Goal: Task Accomplishment & Management: Use online tool/utility

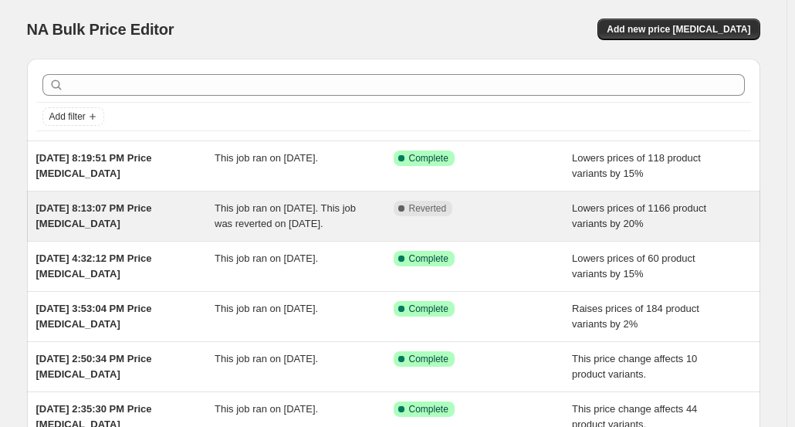
click at [207, 209] on div "[DATE] 8:13:07 PM Price [MEDICAL_DATA]" at bounding box center [125, 216] width 179 height 31
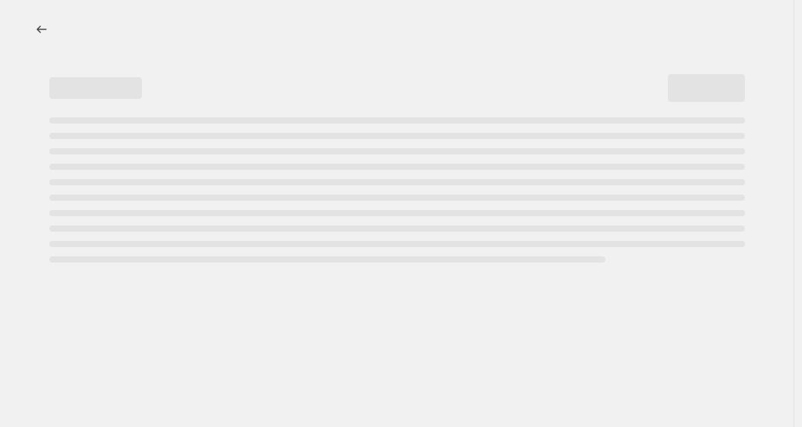
select select "percentage"
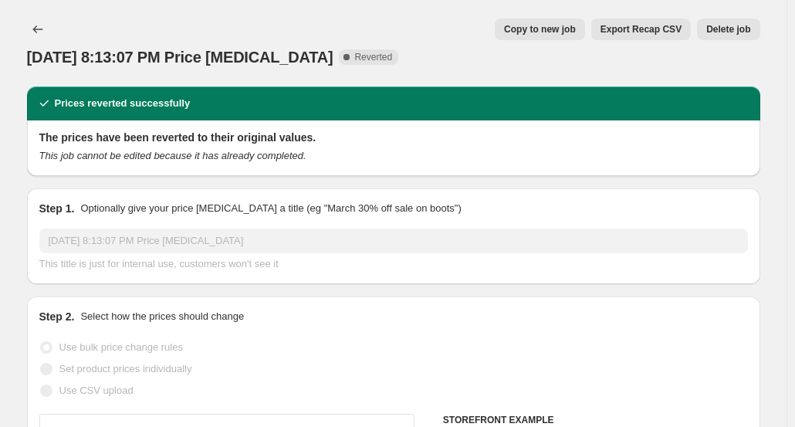
select select "tag"
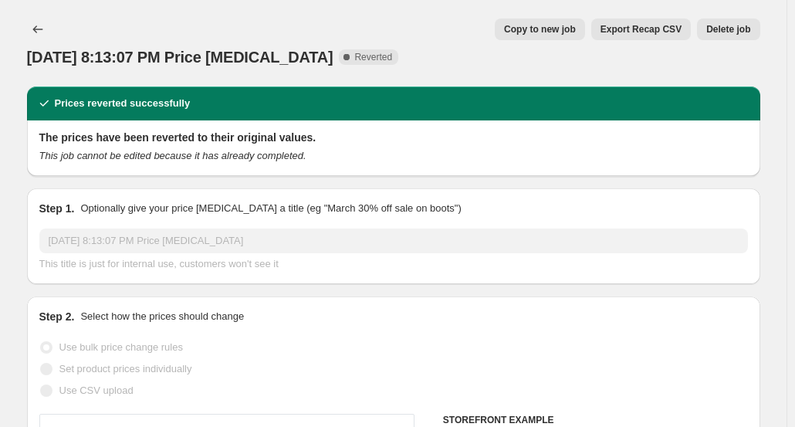
select select "tag"
click at [556, 30] on span "Copy to new job" at bounding box center [540, 29] width 72 height 12
select select "percentage"
select select "tag"
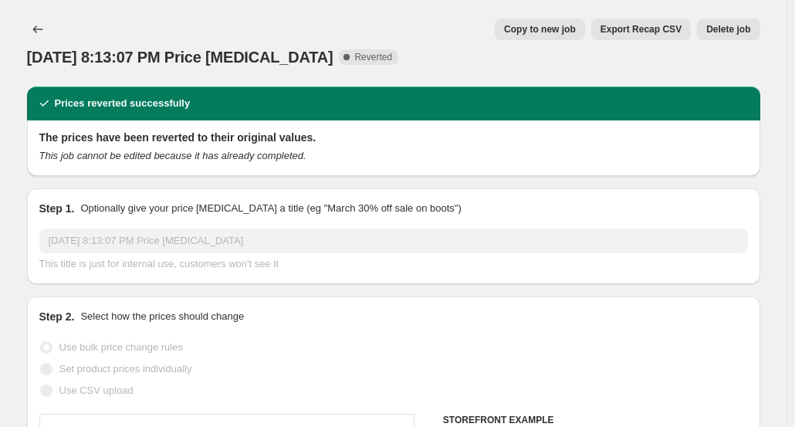
select select "tag"
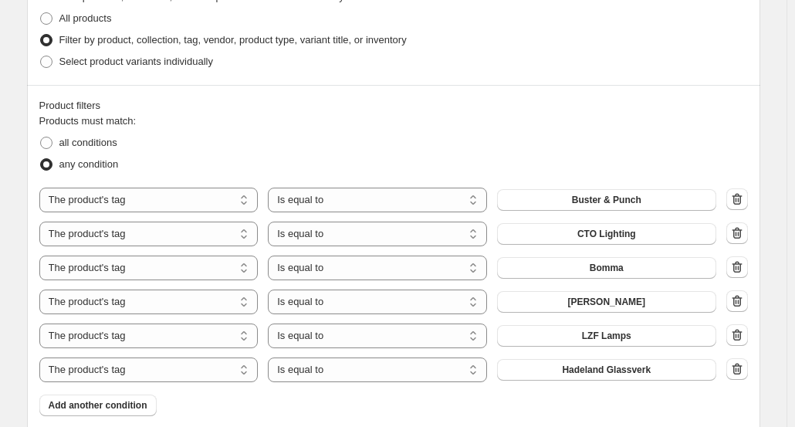
scroll to position [920, 0]
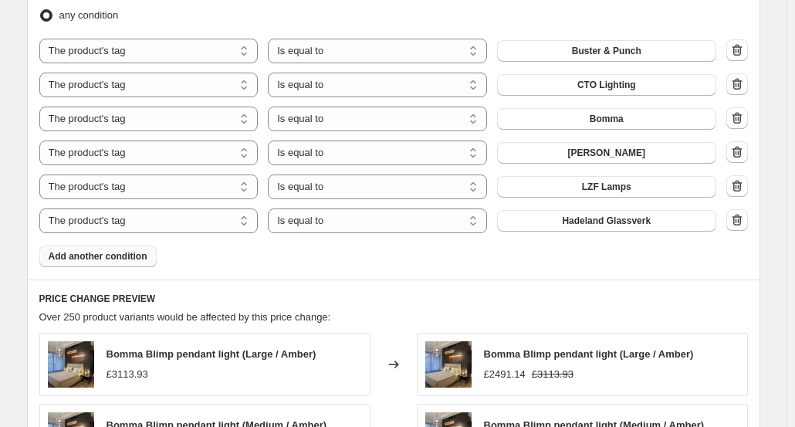
click at [127, 263] on button "Add another condition" at bounding box center [97, 256] width 117 height 22
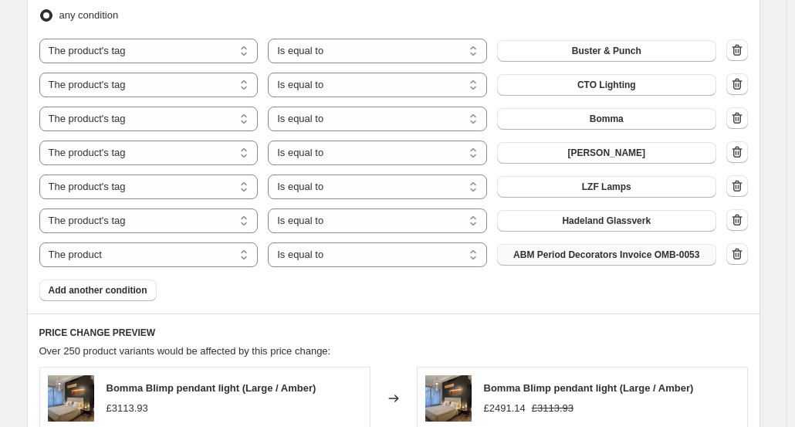
click at [584, 254] on span "ABM Period Decorators Invoice OMB-0053" at bounding box center [606, 254] width 186 height 12
click at [220, 257] on select "The product The product's collection The product's tag The product's vendor The…" at bounding box center [148, 254] width 219 height 25
select select "tag"
click at [593, 261] on button "accent lighting" at bounding box center [606, 255] width 219 height 22
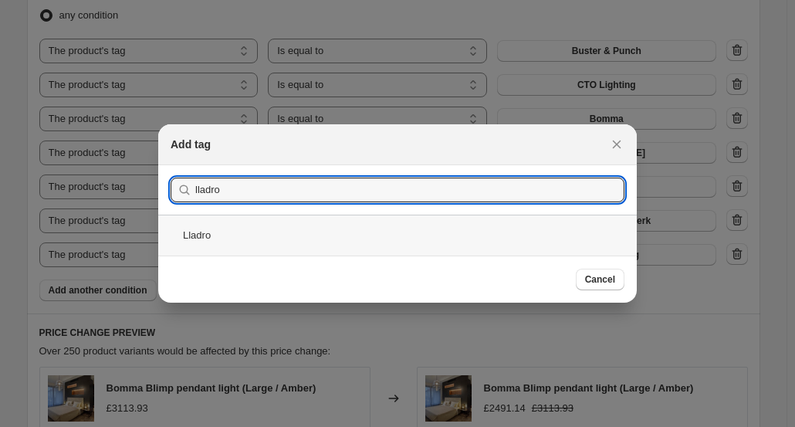
type input "lladro"
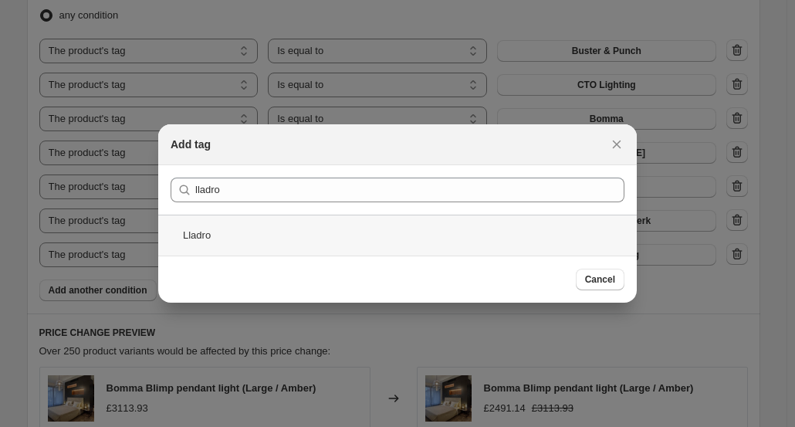
click at [213, 228] on div "Lladro" at bounding box center [397, 234] width 478 height 41
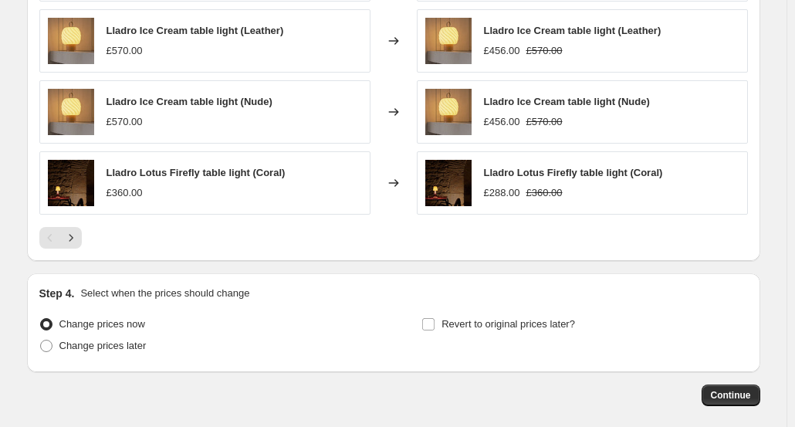
scroll to position [1483, 0]
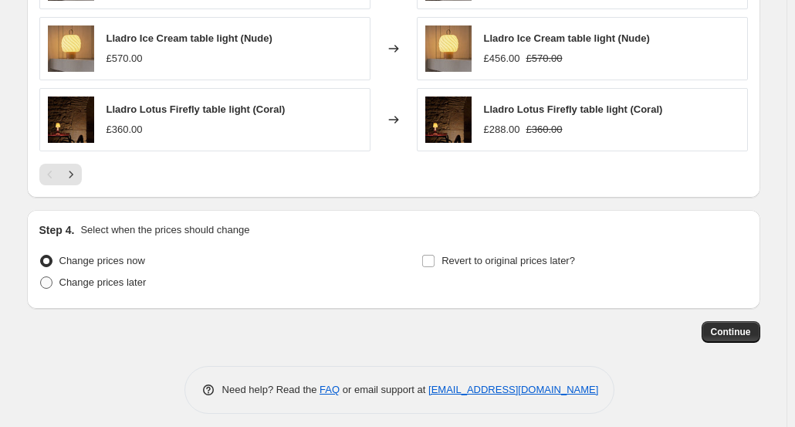
click at [46, 276] on span at bounding box center [46, 282] width 12 height 12
click at [41, 276] on input "Change prices later" at bounding box center [40, 276] width 1 height 1
radio input "true"
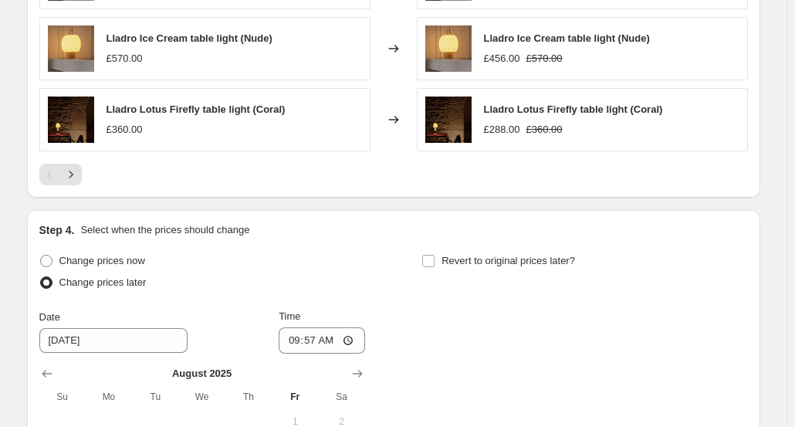
drag, startPoint x: 802, startPoint y: 319, endPoint x: 776, endPoint y: 333, distance: 28.6
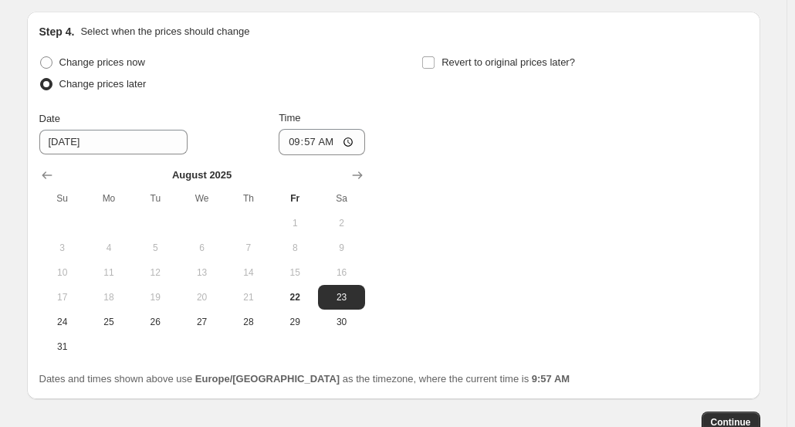
scroll to position [1637, 0]
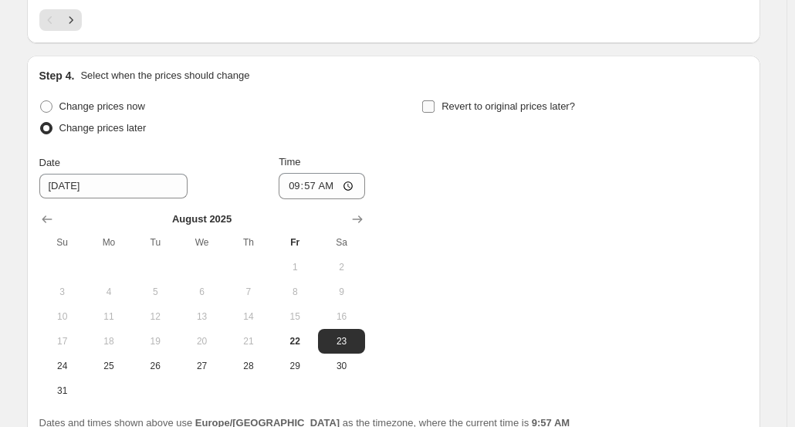
click at [430, 105] on input "Revert to original prices later?" at bounding box center [428, 106] width 12 height 12
checkbox input "true"
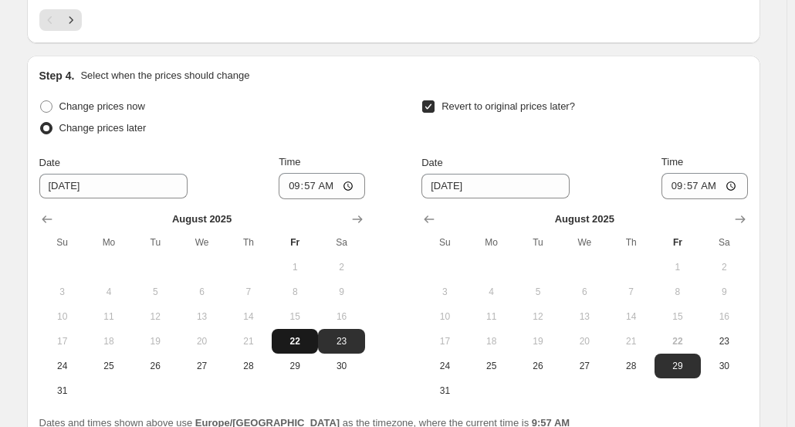
click at [302, 335] on span "22" at bounding box center [295, 341] width 34 height 12
type input "[DATE]"
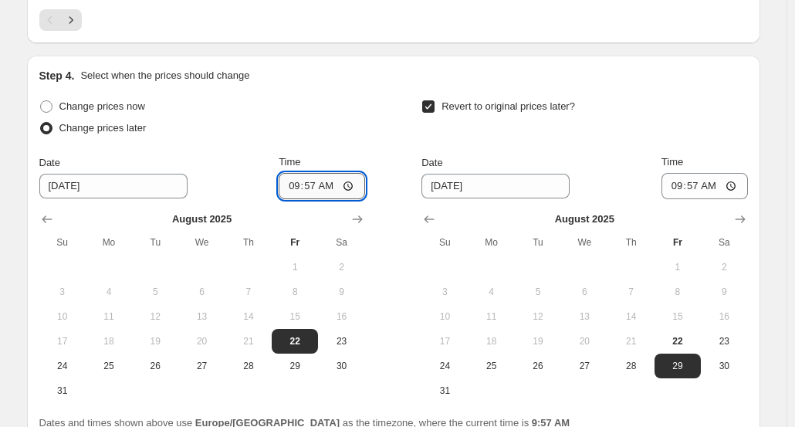
click at [323, 186] on input "09:57" at bounding box center [322, 186] width 86 height 26
type input "18:00"
click at [485, 365] on span "25" at bounding box center [492, 366] width 34 height 12
type input "[DATE]"
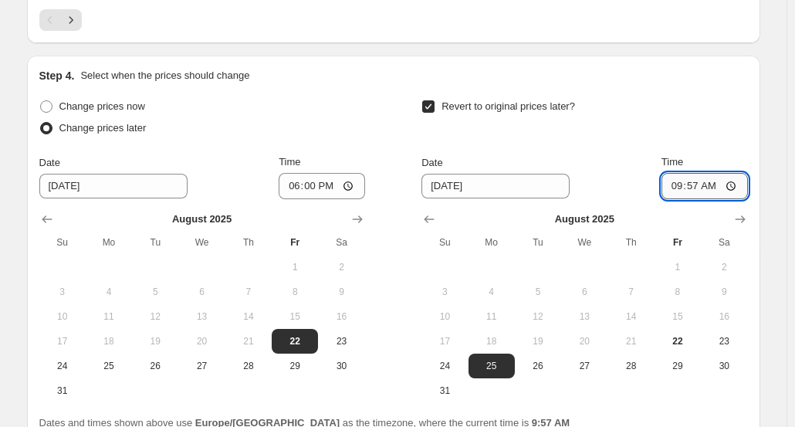
click at [701, 183] on input "09:57" at bounding box center [704, 186] width 86 height 26
type input "06:00"
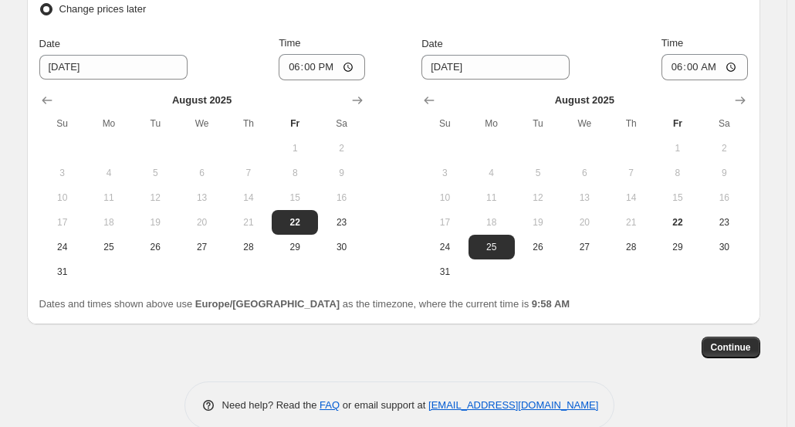
scroll to position [1776, 0]
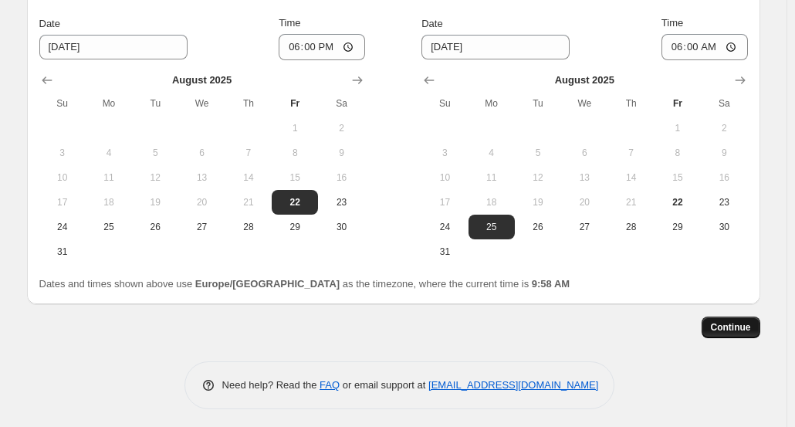
click at [737, 324] on span "Continue" at bounding box center [731, 327] width 40 height 12
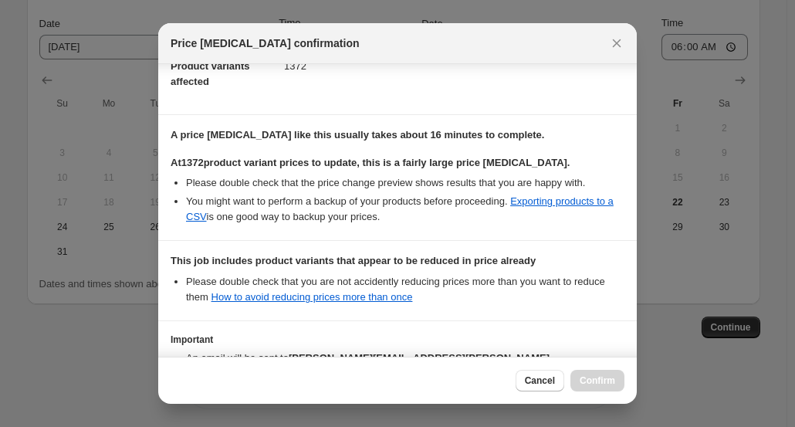
scroll to position [302, 0]
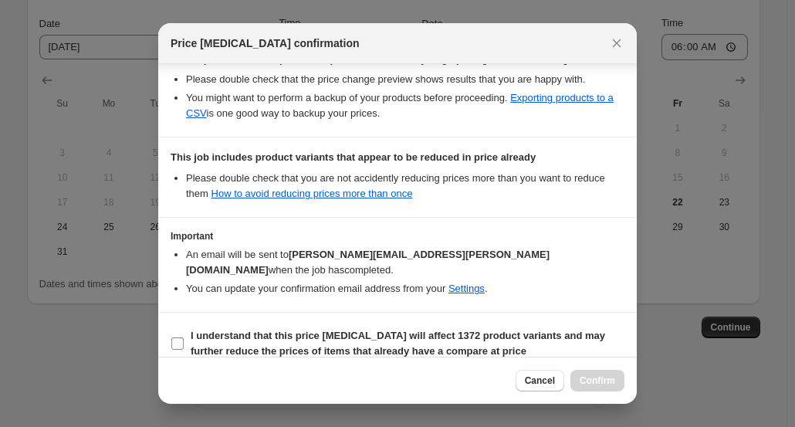
click at [174, 337] on input "I understand that this price [MEDICAL_DATA] will affect 1372 product variants a…" at bounding box center [177, 343] width 12 height 12
checkbox input "true"
click at [596, 378] on span "Confirm" at bounding box center [596, 380] width 35 height 12
